Goal: Task Accomplishment & Management: Manage account settings

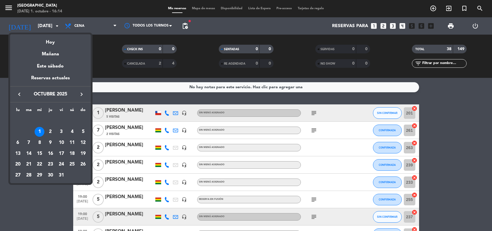
click at [112, 64] on div at bounding box center [246, 115] width 492 height 231
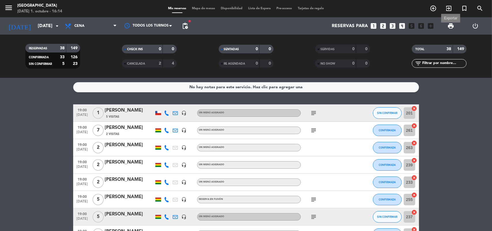
click at [451, 25] on span "print" at bounding box center [451, 26] width 7 height 7
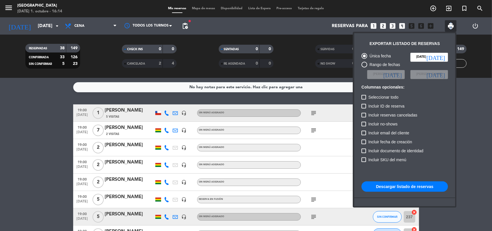
click at [413, 188] on button "Descargar listado de reservas" at bounding box center [405, 186] width 87 height 10
click at [315, 98] on div at bounding box center [246, 115] width 492 height 231
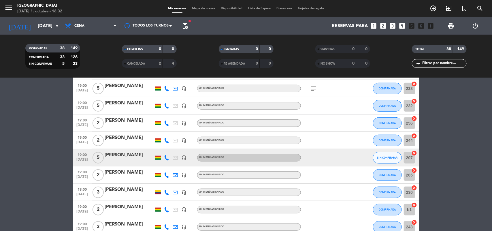
scroll to position [325, 0]
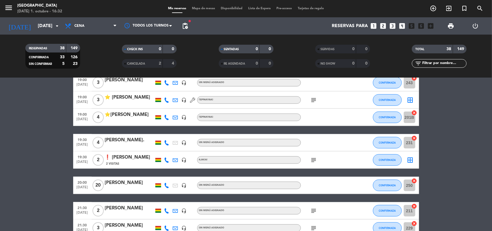
click at [18, 109] on bookings-row "19:00 [DATE] 1 [PERSON_NAME] 5 Visitas headset_mic Sin menú asignado subject SI…" at bounding box center [246, 125] width 492 height 690
click at [88, 27] on span "Cena" at bounding box center [91, 26] width 58 height 13
click at [84, 63] on div "menu [GEOGRAPHIC_DATA] [DATE] 1. octubre - 16:32 Mis reservas Mapa de mesas Dis…" at bounding box center [246, 39] width 492 height 78
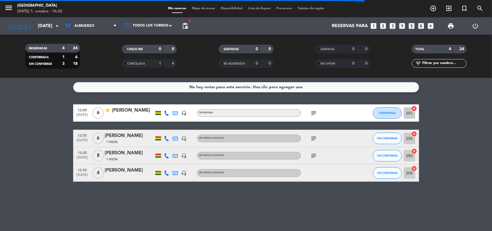
scroll to position [0, 0]
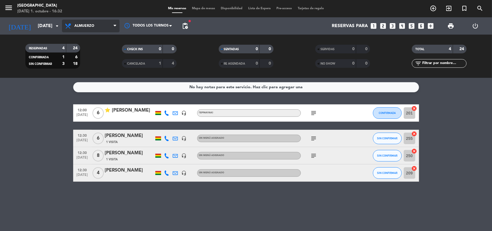
click at [92, 26] on span "Almuerzo" at bounding box center [84, 26] width 20 height 4
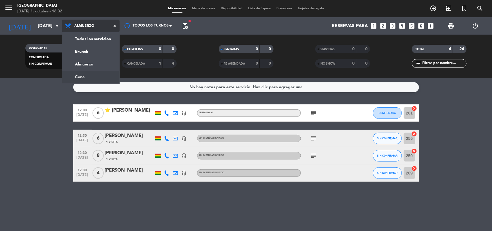
click at [88, 74] on div "menu [GEOGRAPHIC_DATA] [DATE] 1. octubre - 16:32 Mis reservas Mapa de mesas Dis…" at bounding box center [246, 39] width 492 height 78
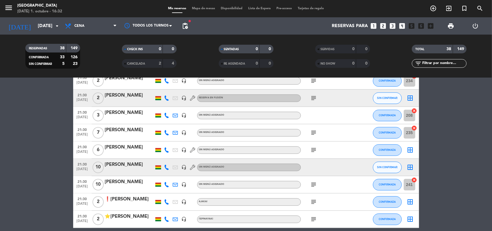
scroll to position [592, 0]
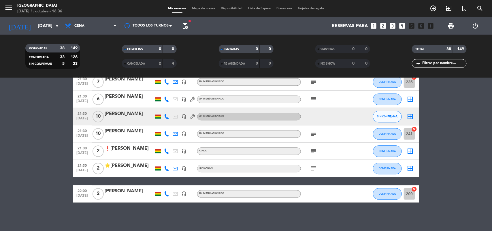
click at [314, 131] on icon "subject" at bounding box center [314, 133] width 7 height 7
click at [312, 145] on div "subject" at bounding box center [327, 151] width 52 height 17
click at [312, 149] on icon "subject" at bounding box center [314, 151] width 7 height 7
click at [313, 172] on div "subject" at bounding box center [327, 168] width 52 height 17
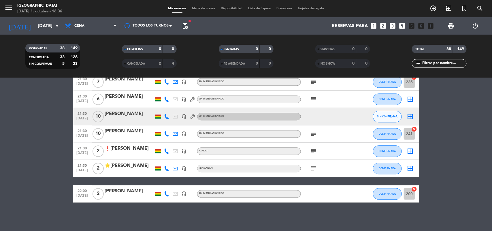
click at [314, 168] on icon "subject" at bounding box center [314, 168] width 7 height 7
click at [53, 29] on input "[DATE]" at bounding box center [65, 25] width 61 height 11
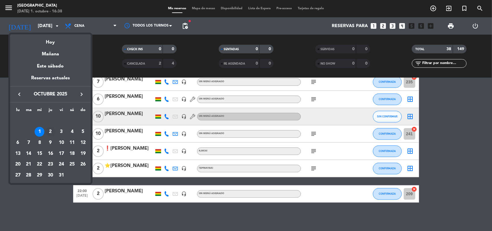
click at [51, 132] on div "2" at bounding box center [51, 132] width 10 height 10
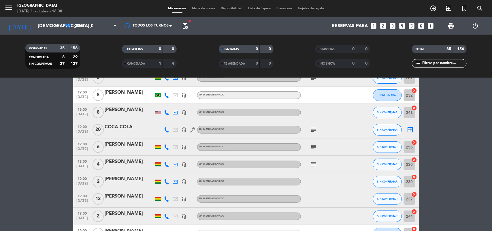
scroll to position [0, 0]
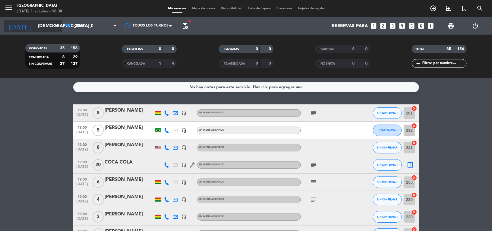
click at [38, 26] on input "[DEMOGRAPHIC_DATA][DATE]" at bounding box center [65, 25] width 61 height 11
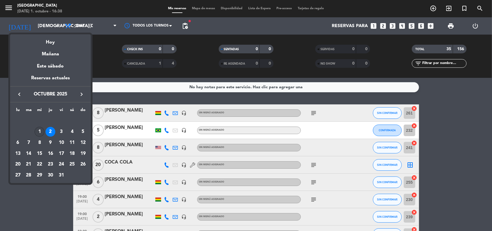
click at [37, 134] on div "1" at bounding box center [40, 132] width 10 height 10
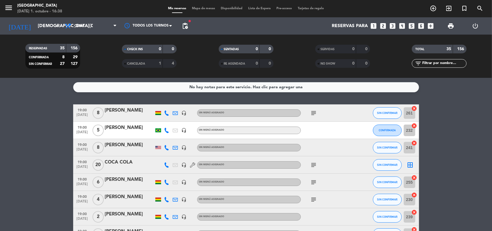
type input "[DATE]"
